Goal: Navigation & Orientation: Understand site structure

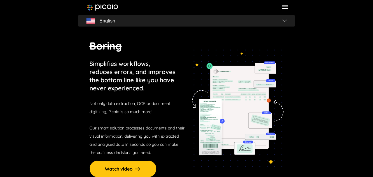
click at [286, 7] on icon at bounding box center [285, 7] width 8 height 8
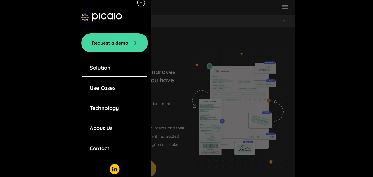
click at [107, 69] on link "Solution" at bounding box center [100, 68] width 21 height 8
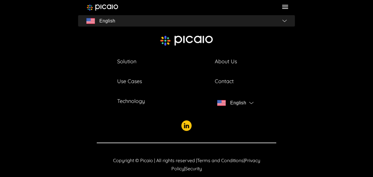
scroll to position [2106, 0]
click at [288, 9] on icon at bounding box center [285, 7] width 6 height 4
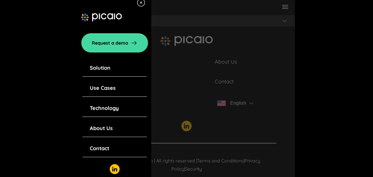
click at [100, 90] on link "Use Cases" at bounding box center [103, 88] width 26 height 8
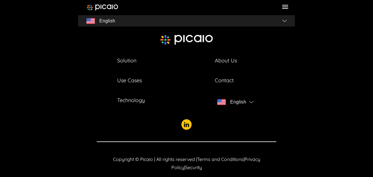
scroll to position [774, 0]
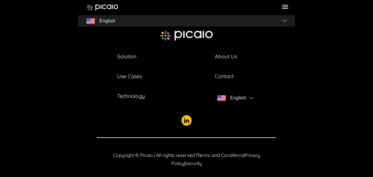
click at [285, 6] on icon at bounding box center [285, 7] width 6 height 4
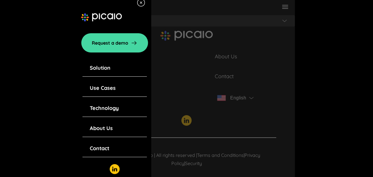
click at [115, 109] on link "Technology" at bounding box center [104, 108] width 29 height 8
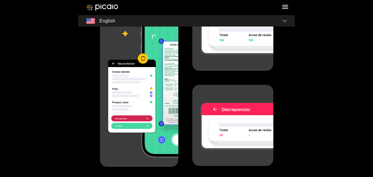
scroll to position [2608, 0]
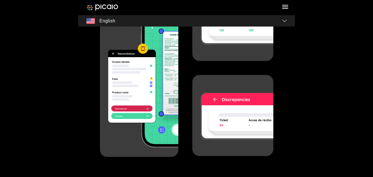
click at [283, 6] on icon at bounding box center [285, 7] width 8 height 8
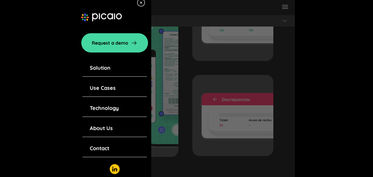
click at [104, 132] on link "About Us" at bounding box center [101, 128] width 23 height 8
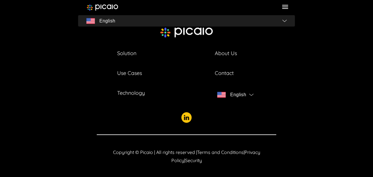
scroll to position [1710, 0]
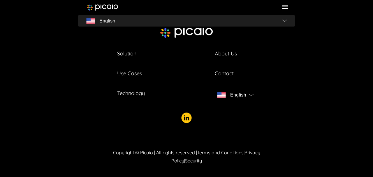
click at [287, 4] on icon at bounding box center [285, 7] width 8 height 8
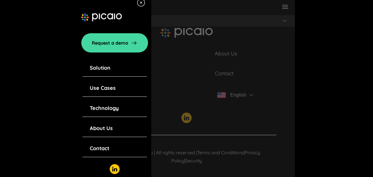
click at [104, 149] on link "Contact" at bounding box center [100, 148] width 20 height 8
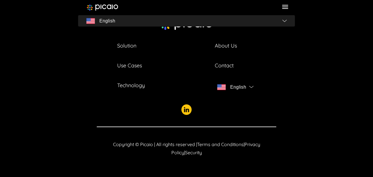
scroll to position [350, 0]
